Goal: Navigation & Orientation: Understand site structure

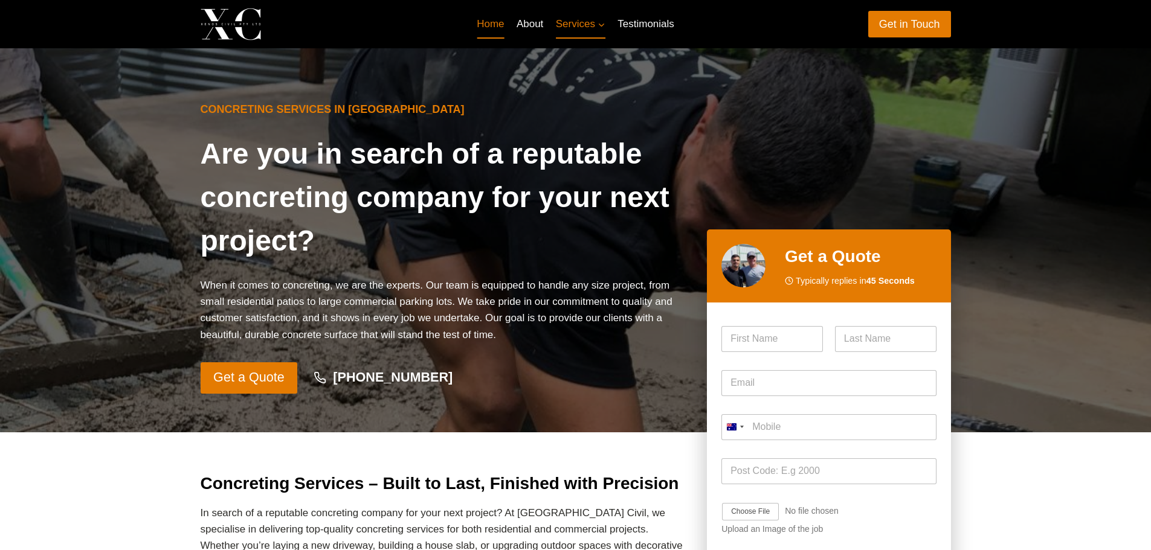
click at [490, 25] on link "Home" at bounding box center [491, 24] width 40 height 29
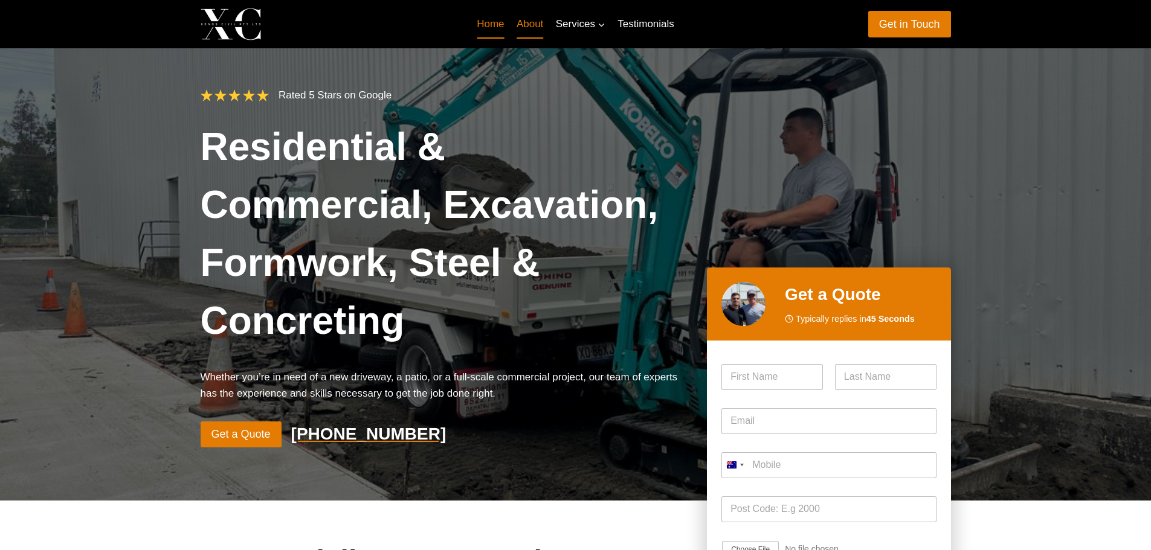
click at [534, 24] on link "About" at bounding box center [530, 24] width 39 height 29
